Goal: Find specific page/section: Find specific page/section

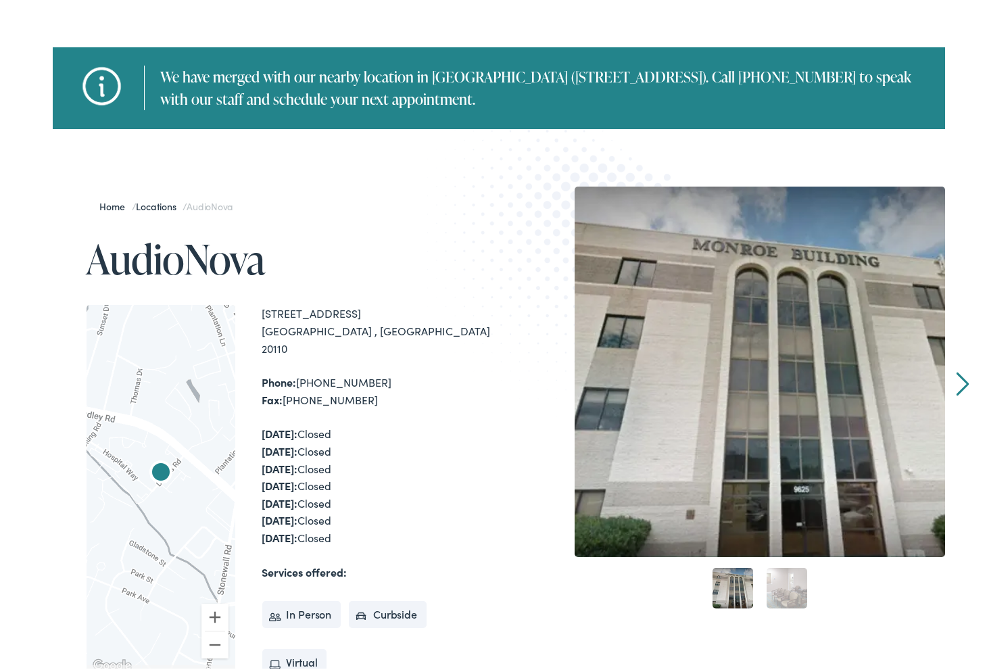
scroll to position [135, 0]
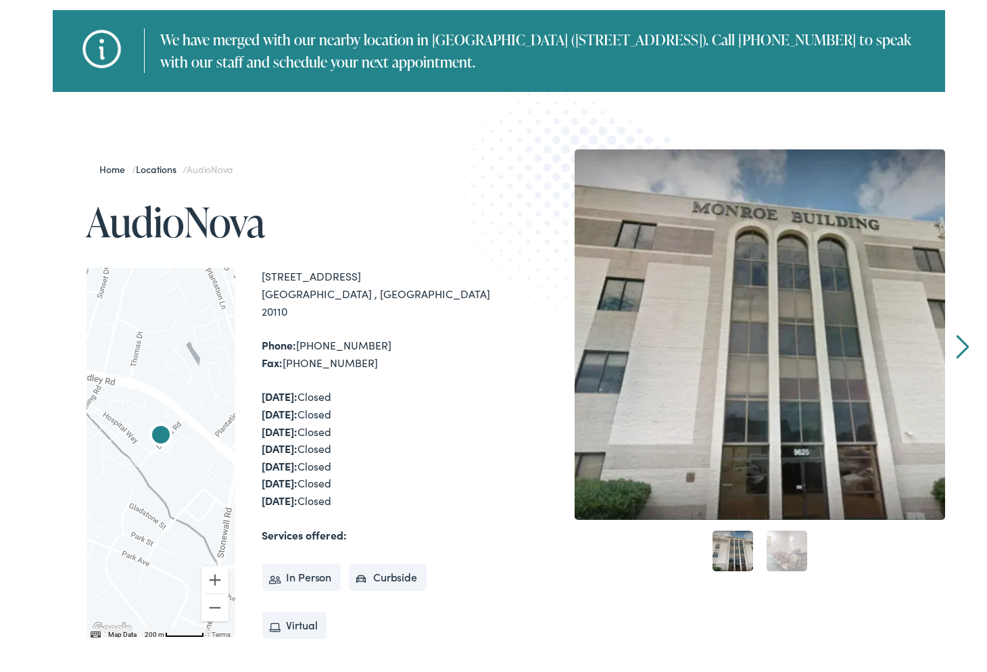
click at [153, 166] on link "Locations" at bounding box center [159, 166] width 47 height 14
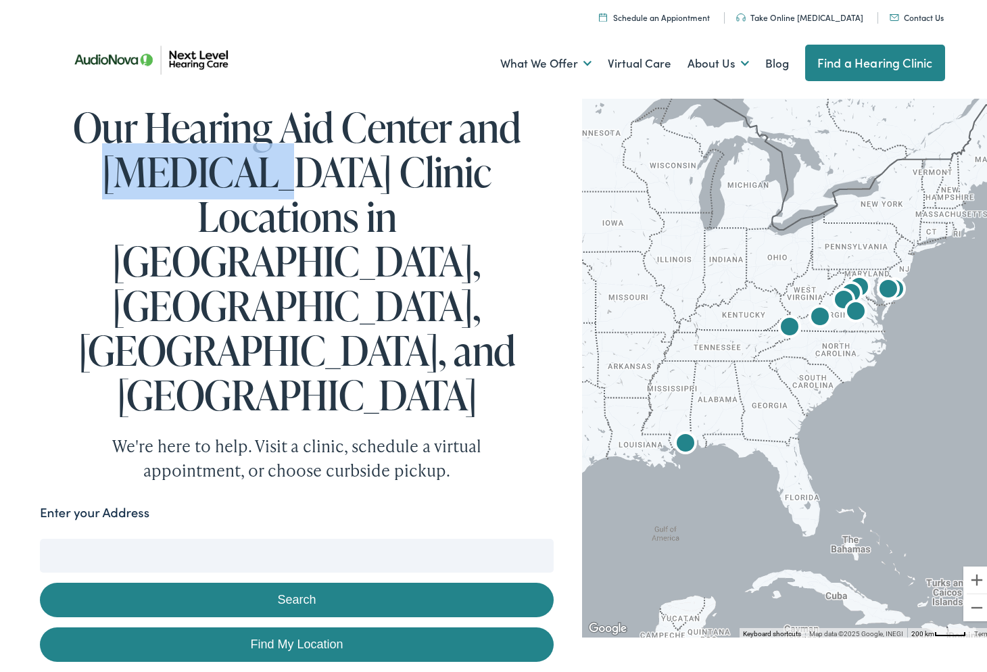
drag, startPoint x: 59, startPoint y: 173, endPoint x: 223, endPoint y: 179, distance: 164.4
click at [223, 179] on h1 "Our Hearing Aid Center and Audiology Clinic Locations in VA, DE, MS, and NC" at bounding box center [297, 257] width 514 height 312
